Goal: Information Seeking & Learning: Learn about a topic

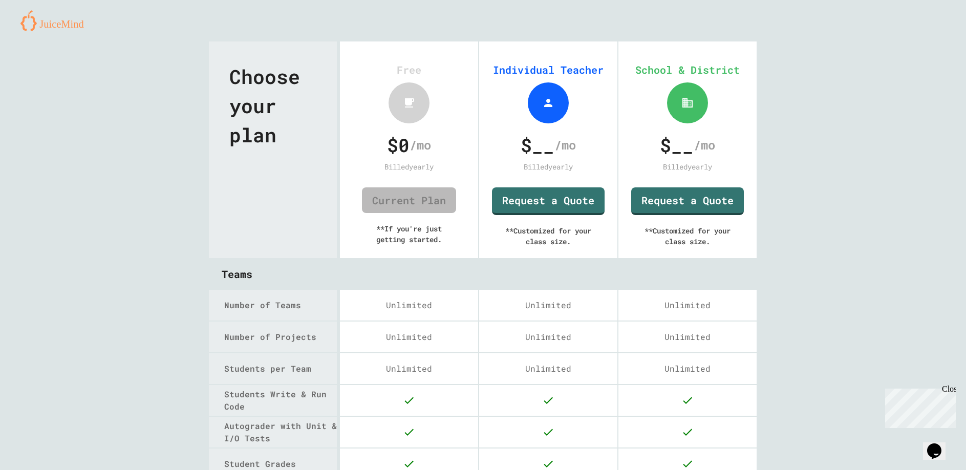
click at [535, 145] on span "$ __" at bounding box center [537, 145] width 34 height 28
click at [391, 200] on link "Current Plan" at bounding box center [409, 200] width 94 height 26
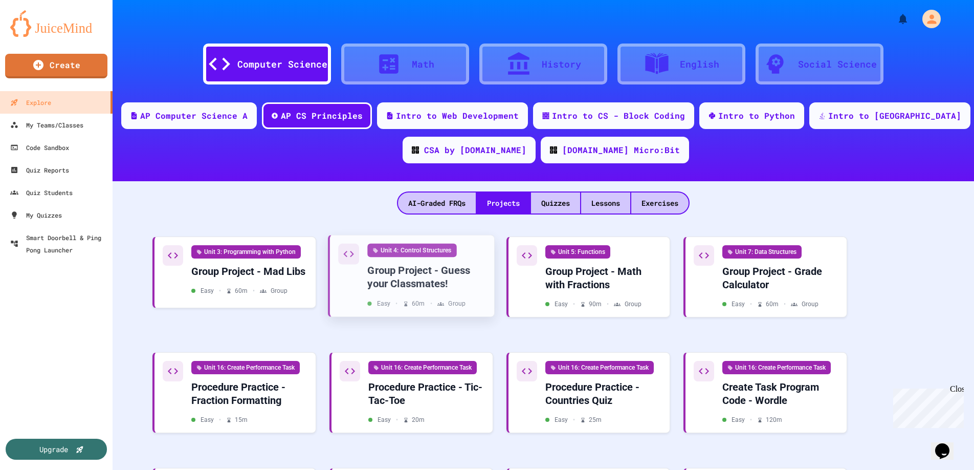
click at [367, 295] on div "Unit 4: Control Structures Group Project - Guess your Classmates! Easy • 60 m •…" at bounding box center [412, 276] width 148 height 64
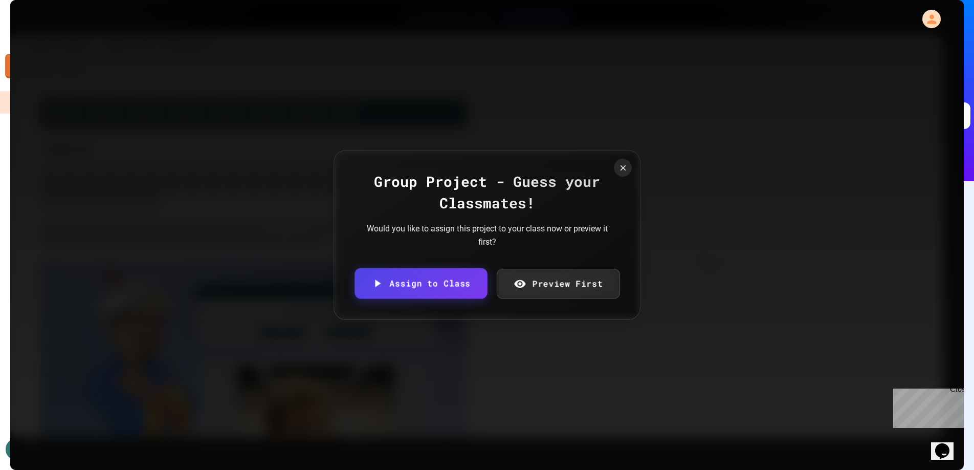
click at [533, 291] on link "Preview First" at bounding box center [557, 284] width 123 height 30
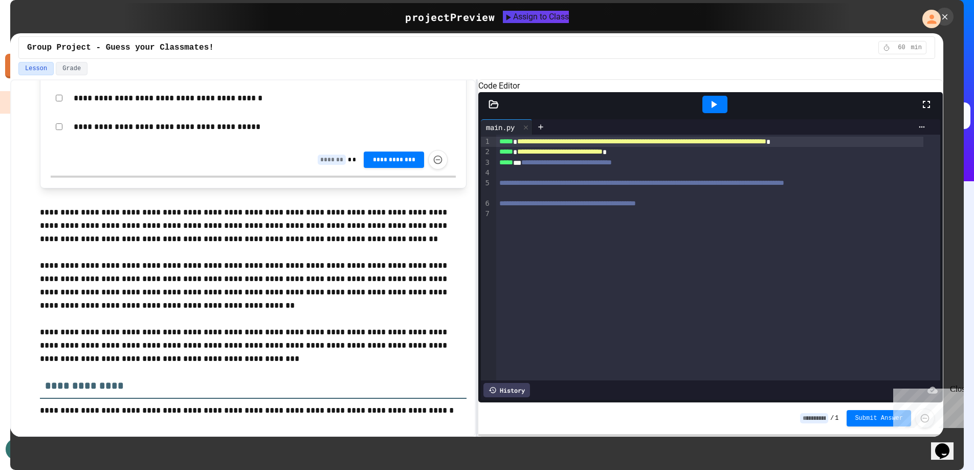
scroll to position [1803, 0]
click at [941, 20] on icon at bounding box center [945, 16] width 11 height 11
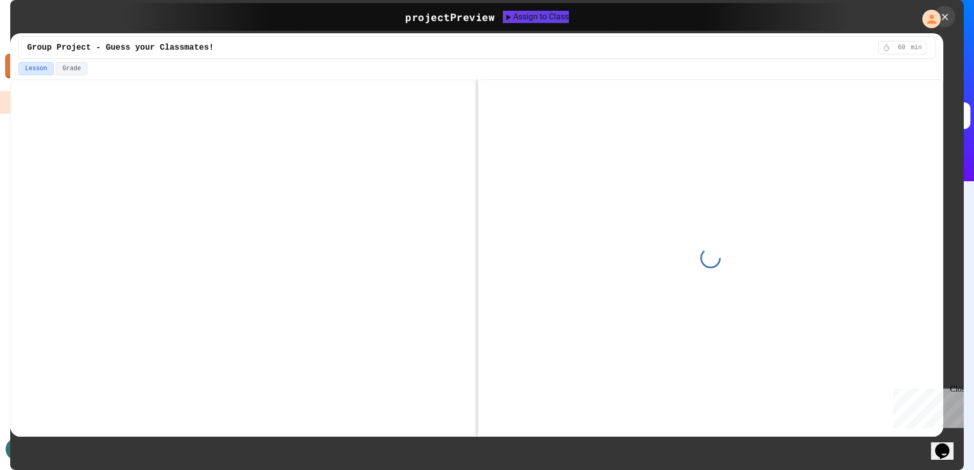
click at [947, 19] on icon at bounding box center [945, 16] width 7 height 7
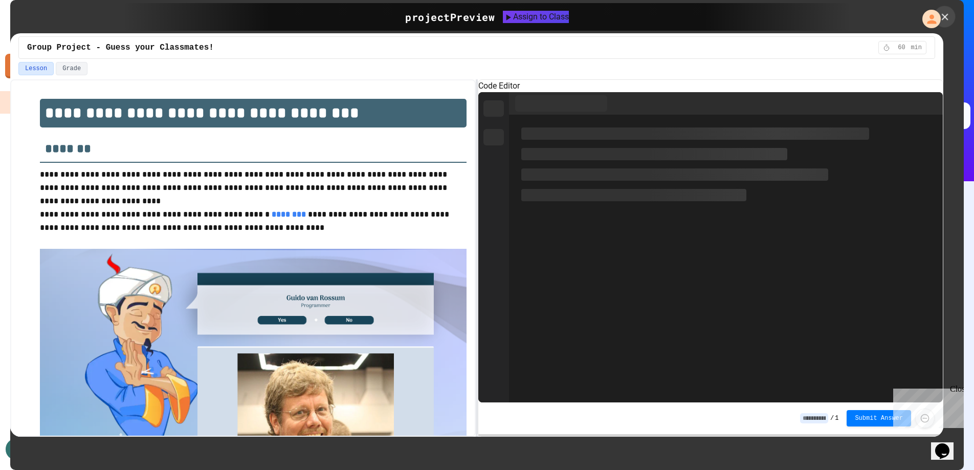
click at [946, 18] on icon at bounding box center [945, 16] width 11 height 11
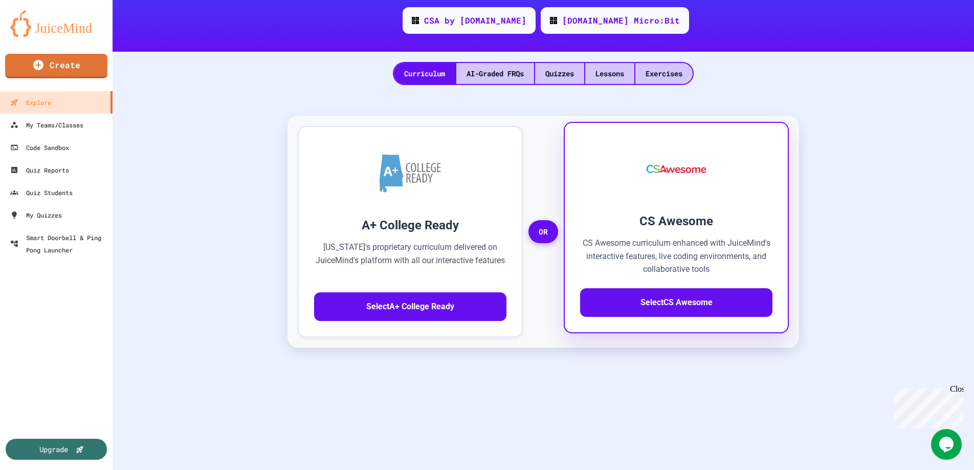
scroll to position [154, 0]
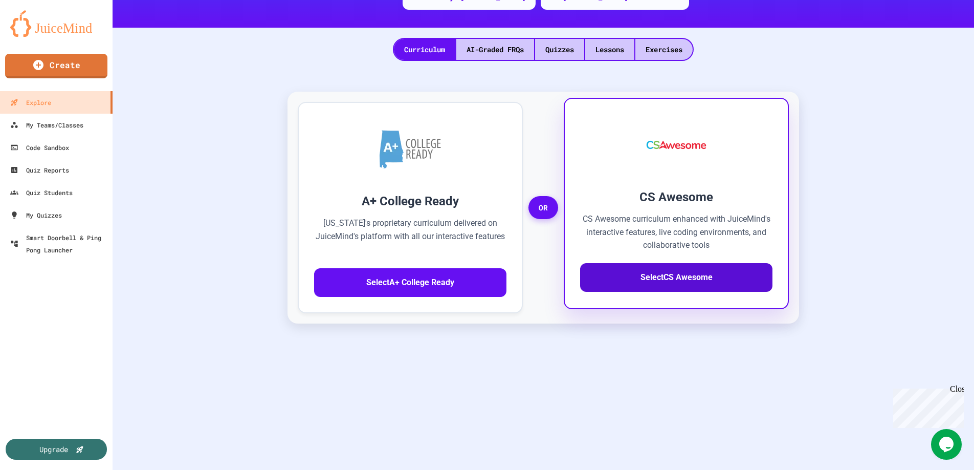
click at [726, 274] on button "Select CS Awesome" at bounding box center [676, 277] width 192 height 29
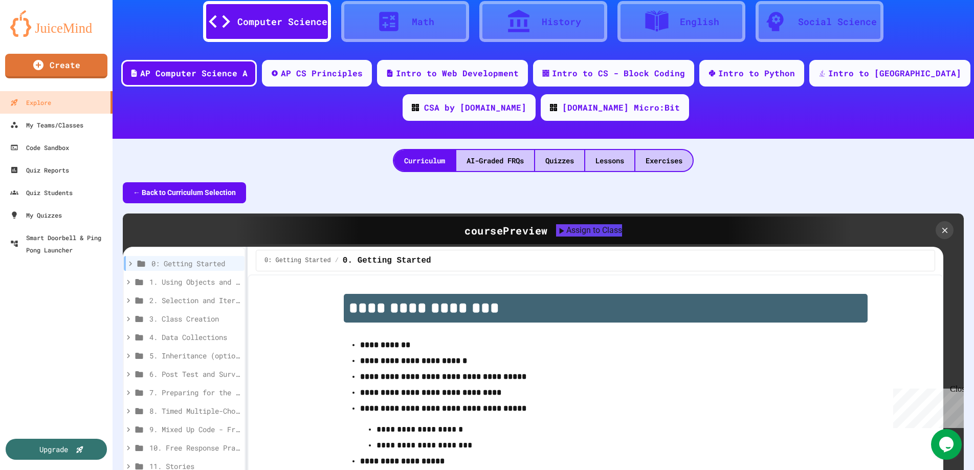
scroll to position [9, 0]
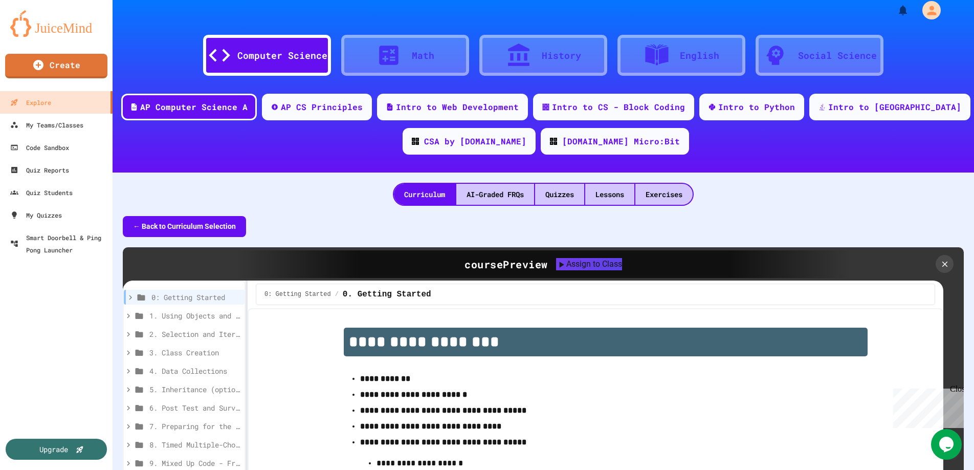
click at [383, 45] on icon at bounding box center [389, 55] width 26 height 26
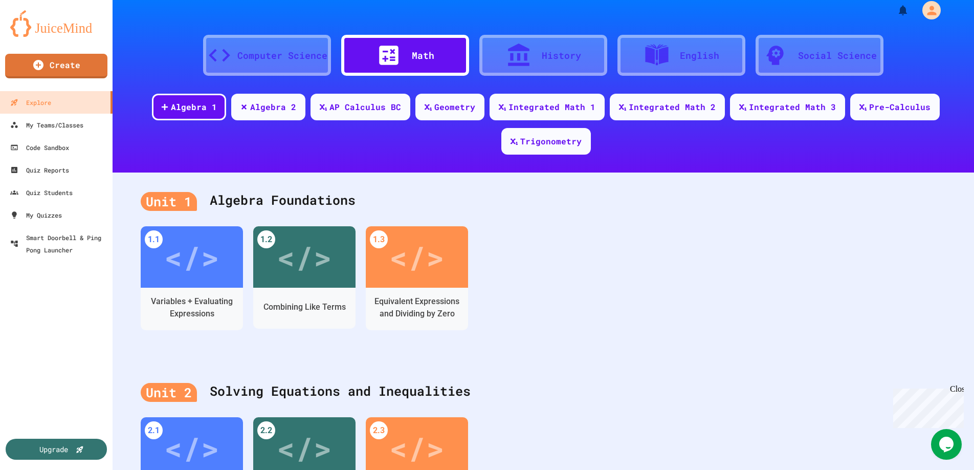
click at [518, 55] on icon at bounding box center [519, 55] width 26 height 26
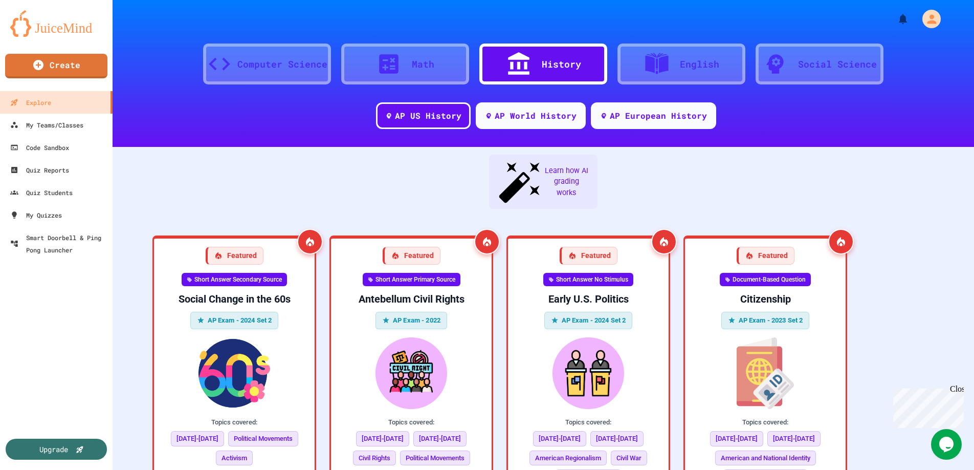
click at [621, 62] on div "English" at bounding box center [682, 64] width 128 height 41
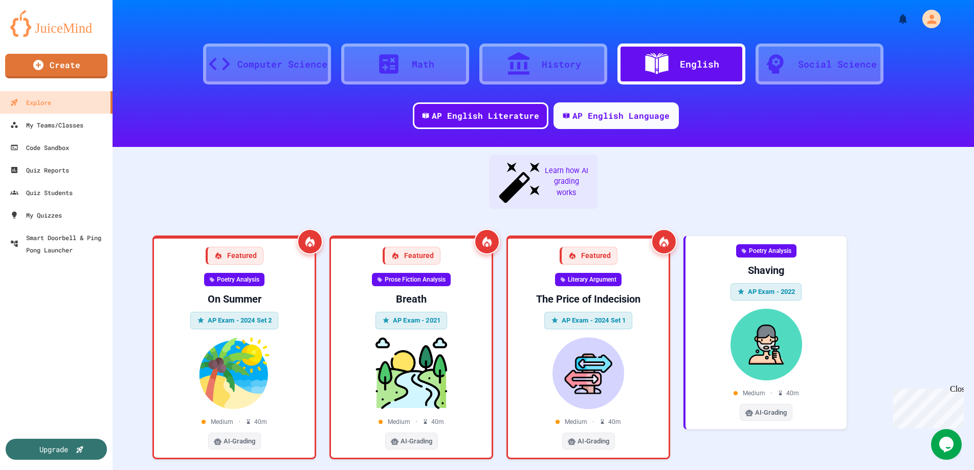
click at [791, 59] on div at bounding box center [781, 64] width 36 height 26
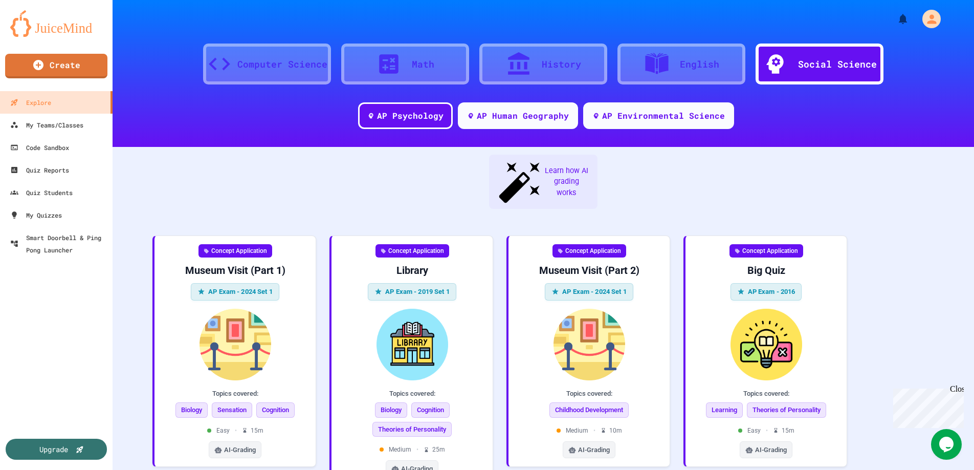
click at [508, 82] on div "History" at bounding box center [544, 64] width 128 height 41
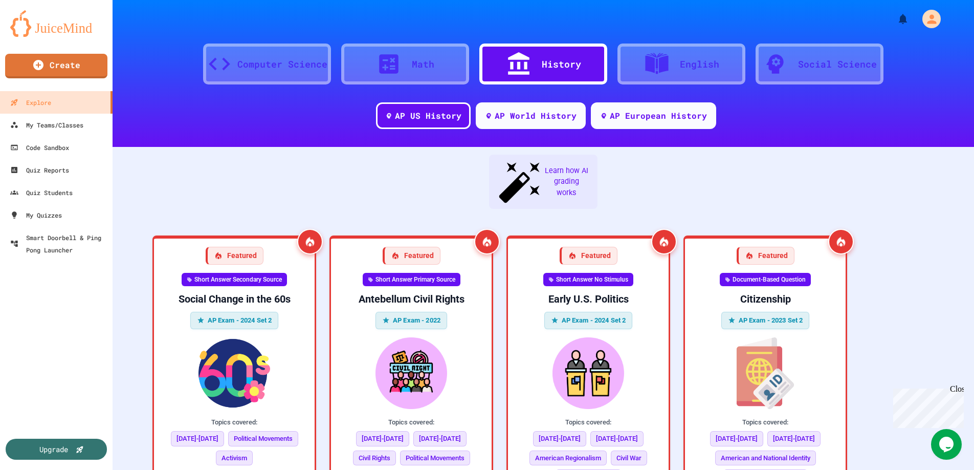
click at [406, 71] on div at bounding box center [394, 64] width 36 height 26
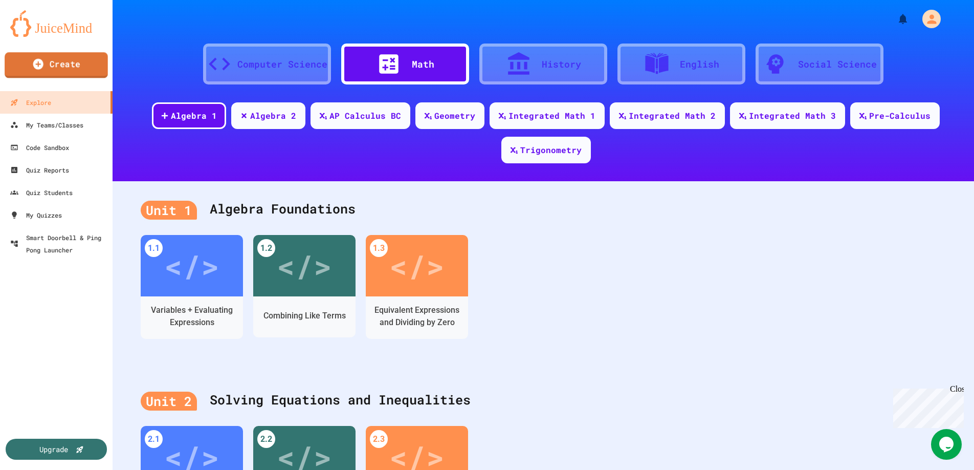
click at [87, 66] on link "Create" at bounding box center [56, 65] width 103 height 26
